Goal: Find specific page/section: Find specific page/section

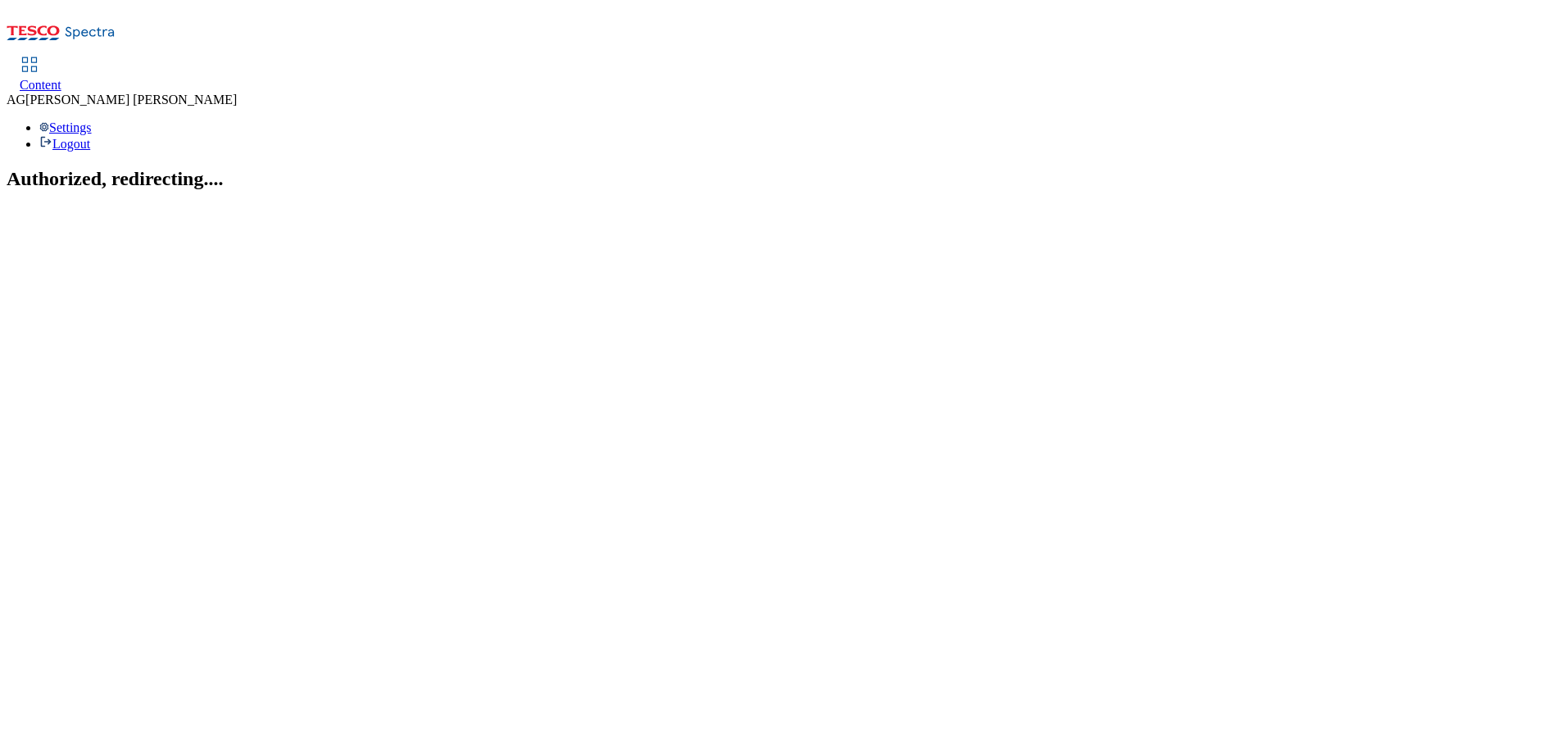
click at [61, 59] on link "Content" at bounding box center [40, 75] width 42 height 34
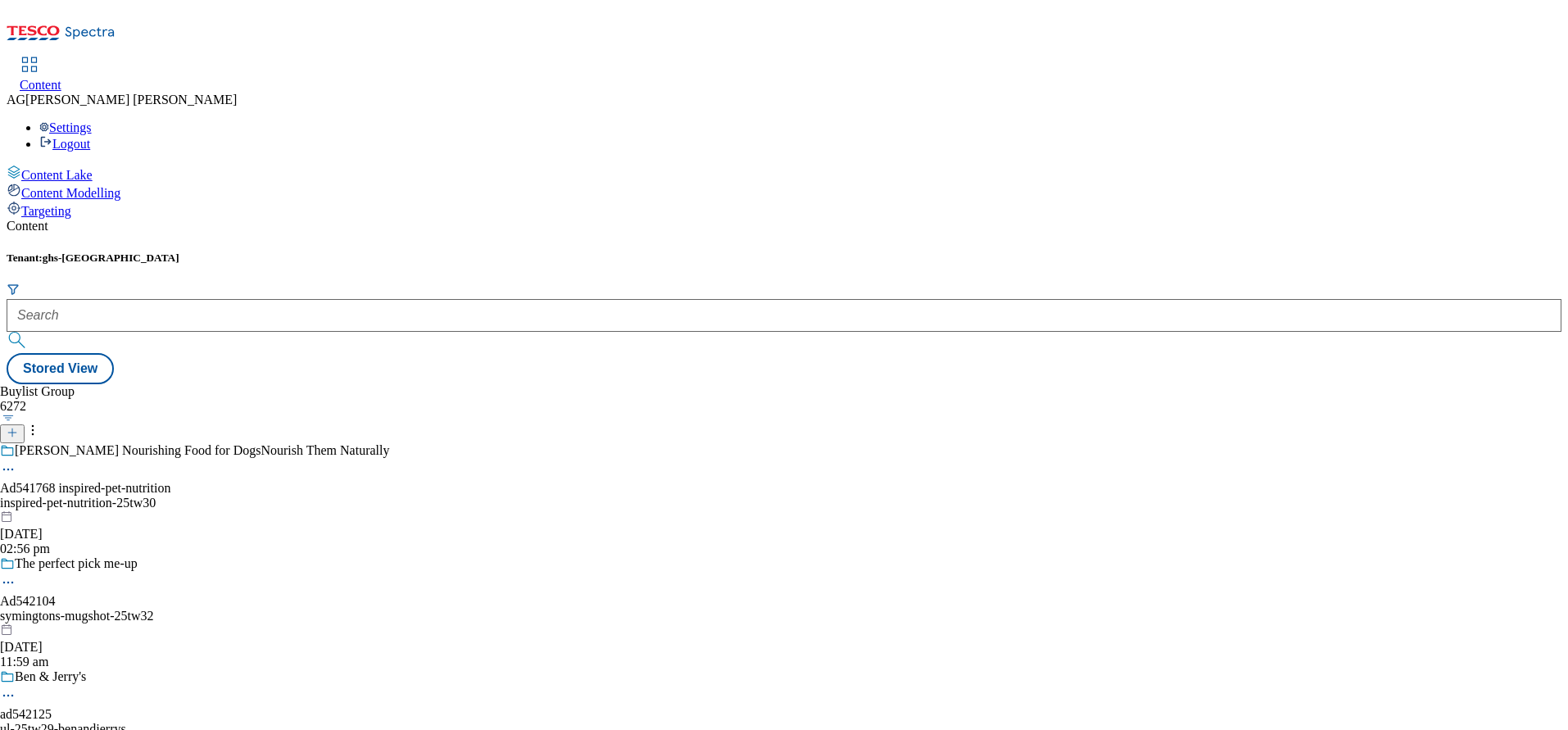
click at [1332, 385] on div "Buylist Group 6272 [PERSON_NAME] Nourishing Food for DogsNourish Them Naturally…" at bounding box center [784, 385] width 1555 height 0
